Goal: Find specific page/section

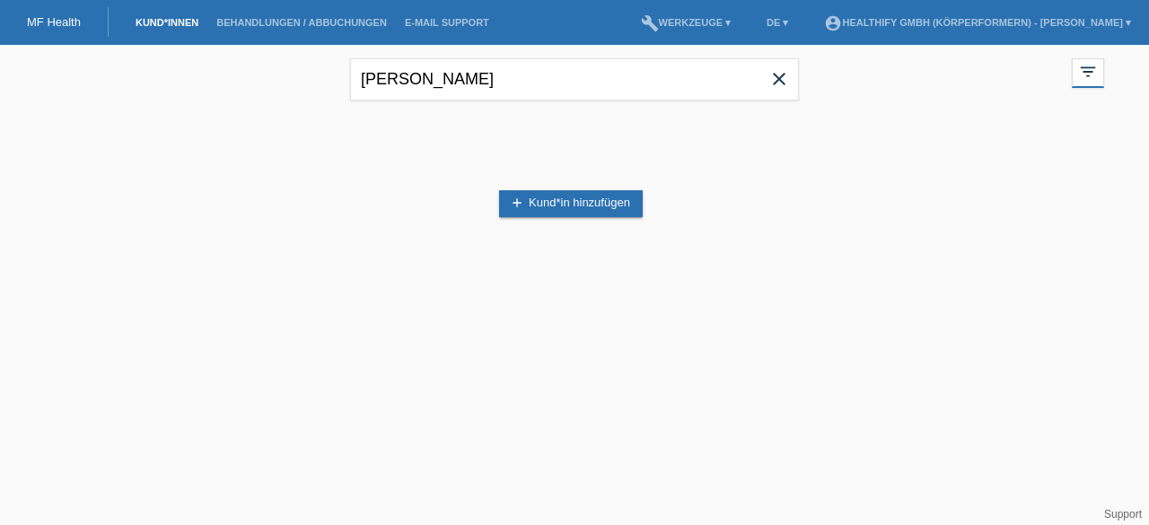
type input "[PERSON_NAME]"
click at [546, 80] on input "[PERSON_NAME]" at bounding box center [574, 79] width 449 height 42
drag, startPoint x: 0, startPoint y: 0, endPoint x: 411, endPoint y: 82, distance: 419.2
click at [411, 82] on input "text" at bounding box center [574, 79] width 449 height 42
type input "[PERSON_NAME]"
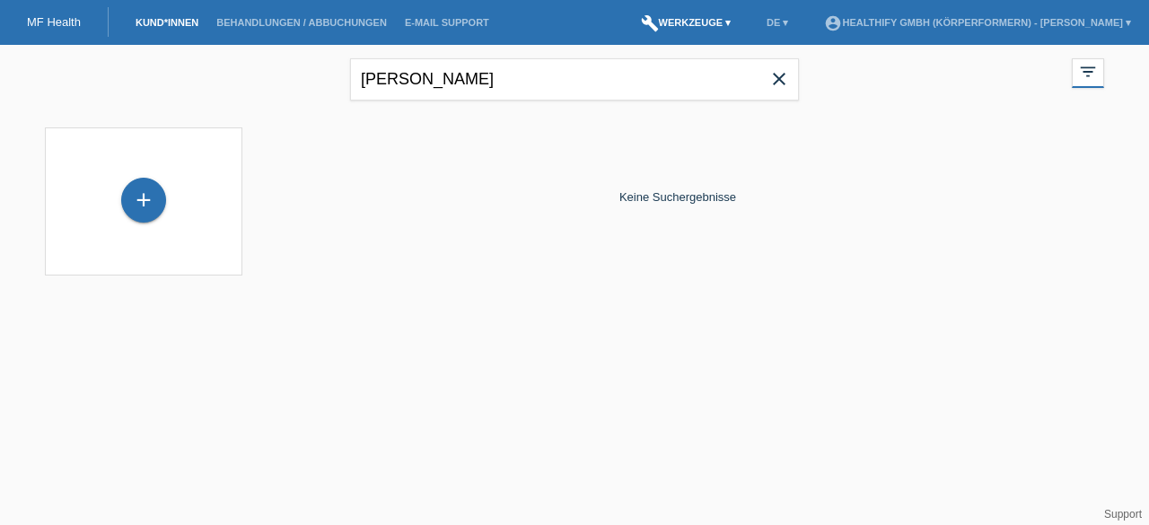
click at [716, 24] on link "build Werkzeuge ▾" at bounding box center [686, 22] width 109 height 11
click at [697, 170] on div "Keine Suchergebnisse" at bounding box center [677, 196] width 853 height 157
click at [544, 149] on div "Keine Suchergebnisse" at bounding box center [677, 196] width 853 height 157
click at [785, 80] on icon "close" at bounding box center [779, 79] width 22 height 22
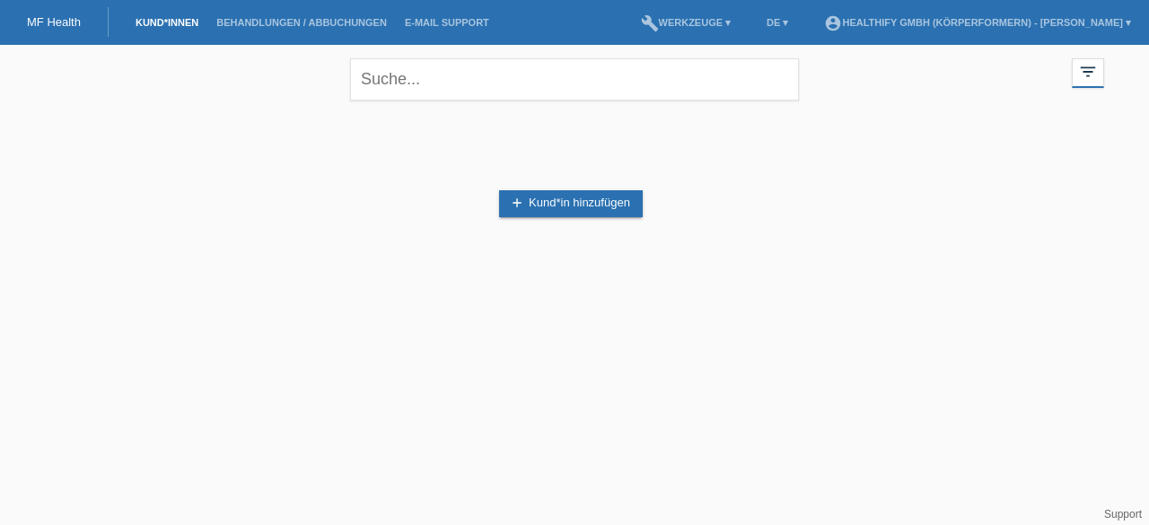
click at [56, 20] on link "MF Health" at bounding box center [54, 21] width 54 height 13
click at [686, 23] on link "build Werkzeuge ▾" at bounding box center [686, 22] width 109 height 11
click at [809, 133] on div "add Kund*in hinzufügen" at bounding box center [574, 203] width 1059 height 171
click at [1081, 73] on icon "filter_list" at bounding box center [1088, 72] width 20 height 20
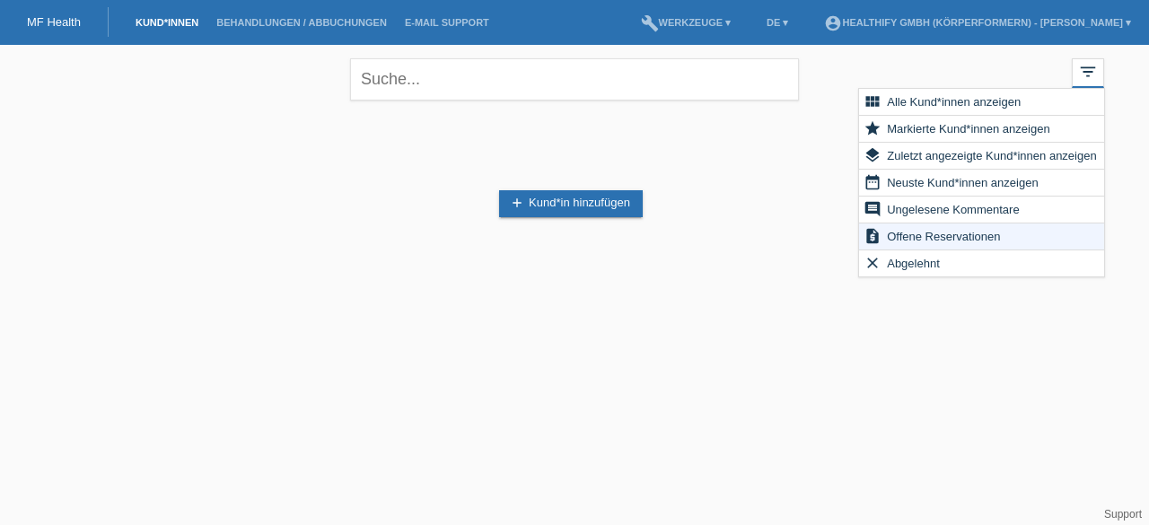
click at [935, 307] on html "MF Health Kund*innen Behandlungen / Abbuchungen E-Mail Support menu account_cir…" at bounding box center [574, 153] width 1149 height 307
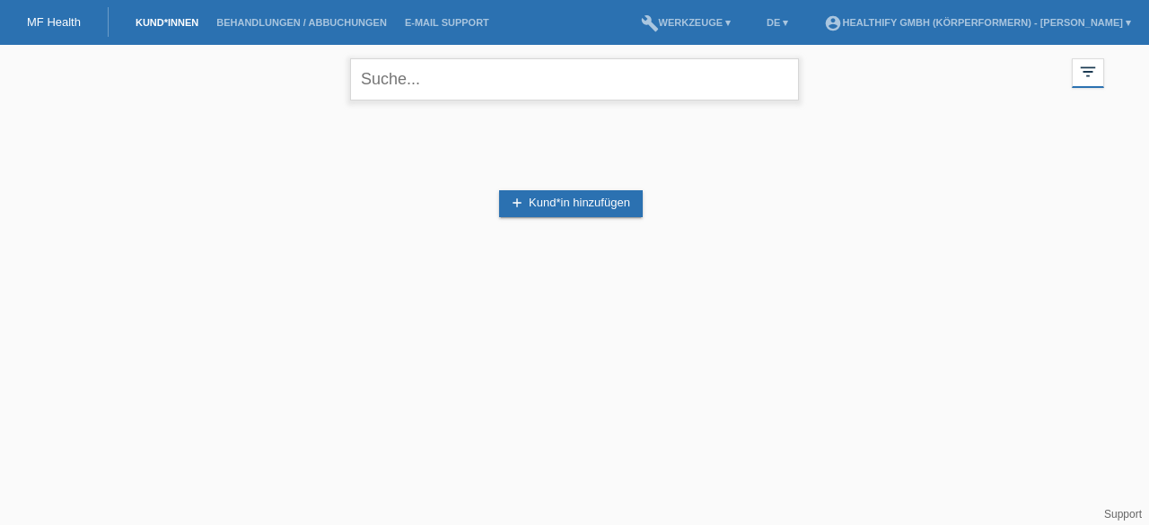
click at [541, 81] on input "text" at bounding box center [574, 79] width 449 height 42
type input "gartmann"
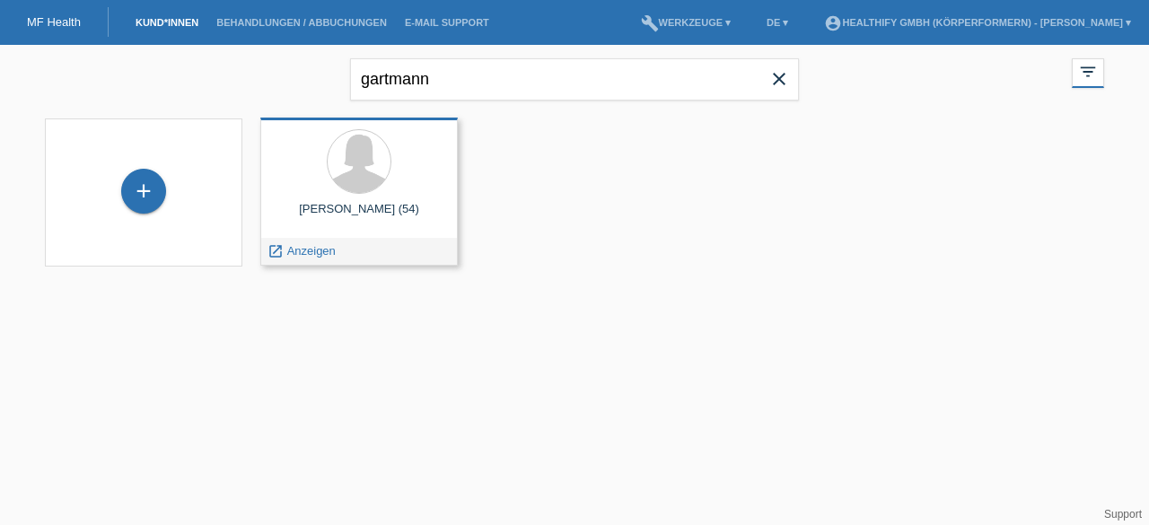
click at [384, 184] on div at bounding box center [359, 162] width 169 height 67
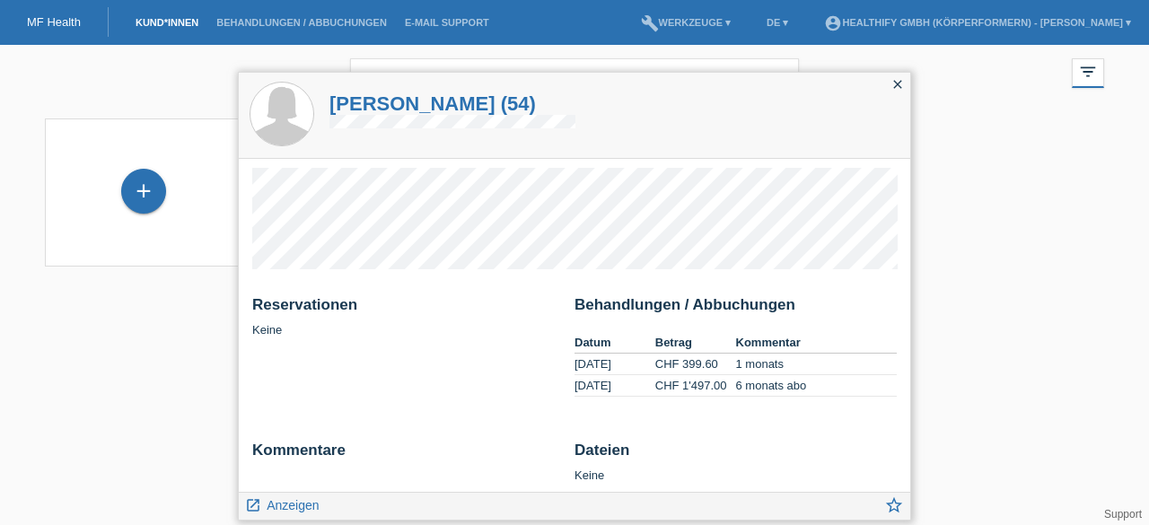
click at [899, 83] on icon "close" at bounding box center [897, 84] width 14 height 14
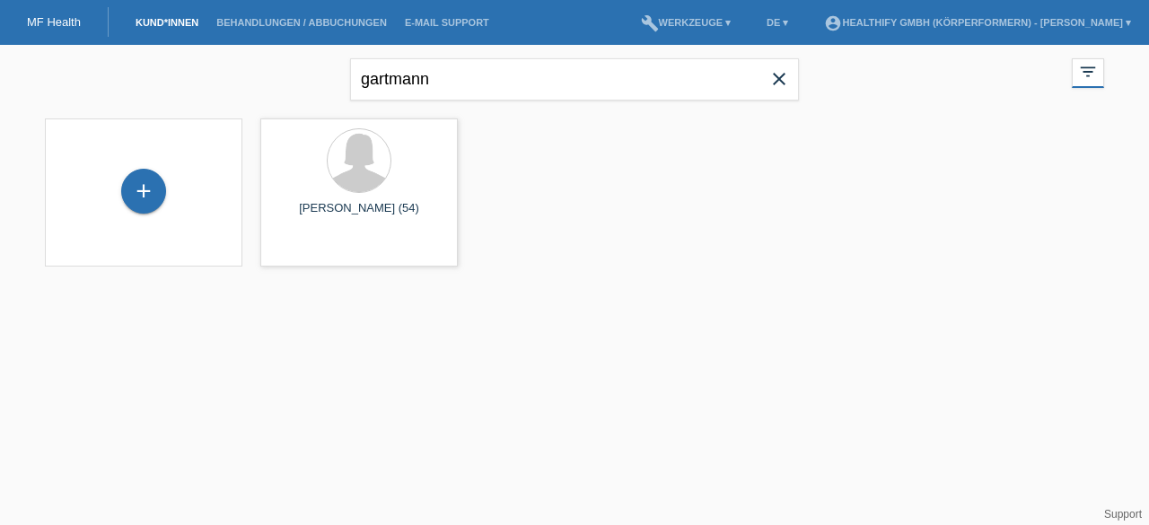
click at [777, 85] on icon "close" at bounding box center [779, 79] width 22 height 22
